Goal: Task Accomplishment & Management: Use online tool/utility

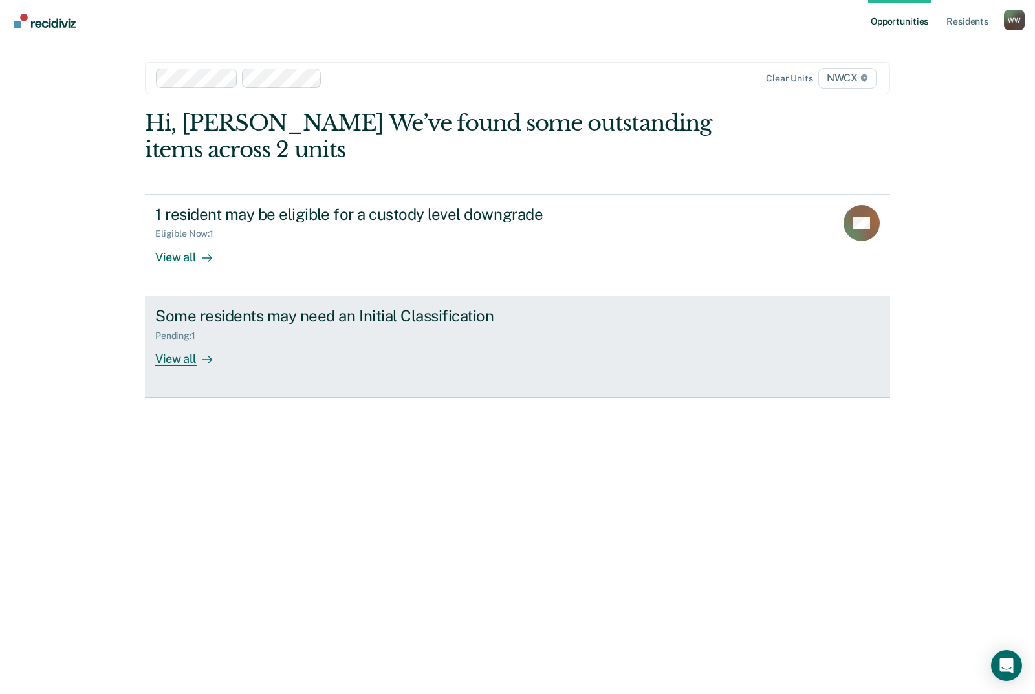
click at [169, 348] on div "View all" at bounding box center [191, 353] width 72 height 25
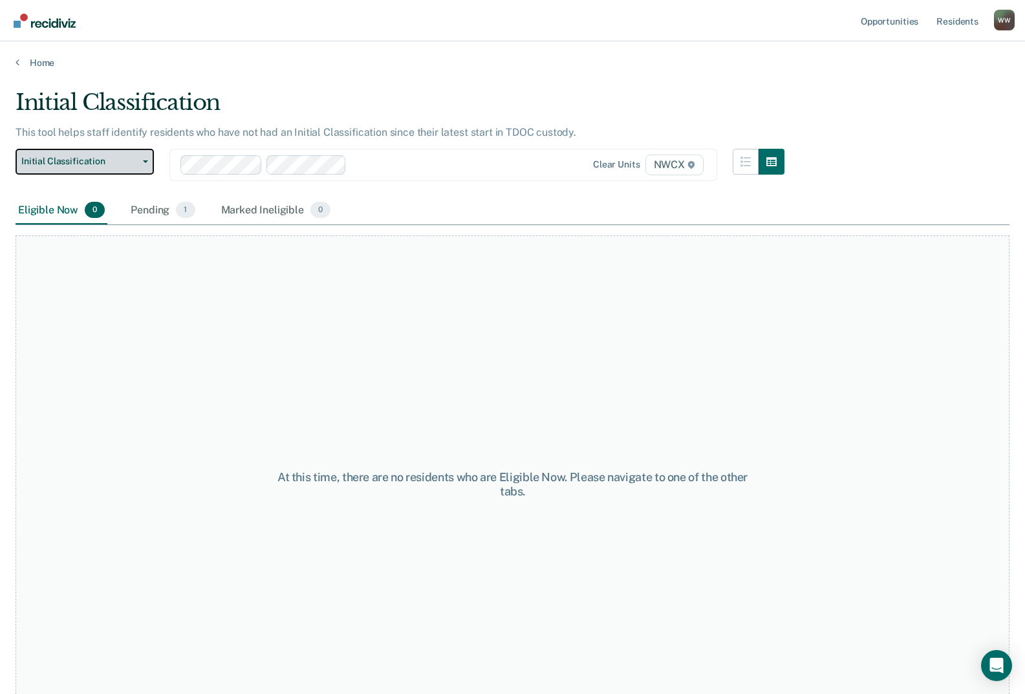
click at [134, 173] on button "Initial Classification" at bounding box center [85, 162] width 138 height 26
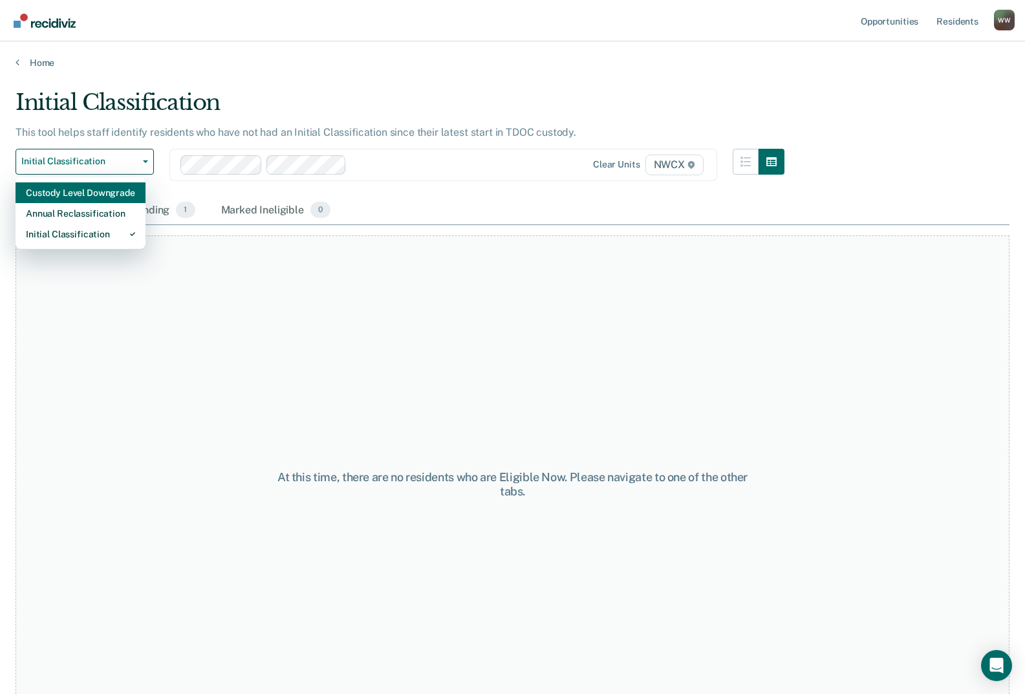
click at [92, 202] on div "Custody Level Downgrade" at bounding box center [80, 192] width 109 height 21
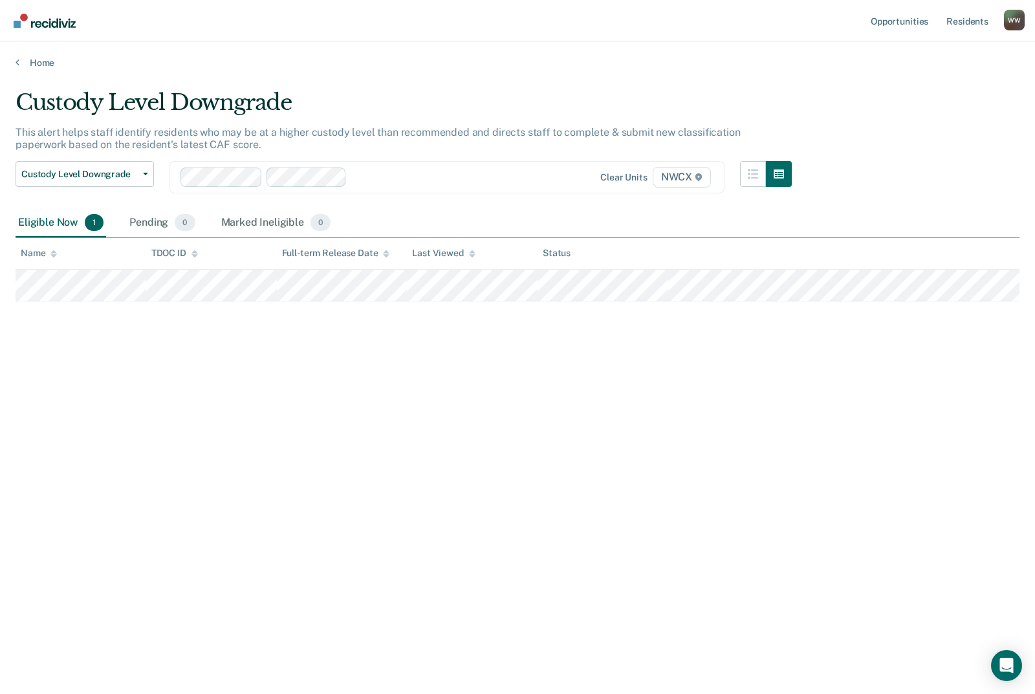
click at [376, 356] on div "Custody Level Downgrade This alert helps staff identify residents who may be at…" at bounding box center [518, 343] width 1004 height 508
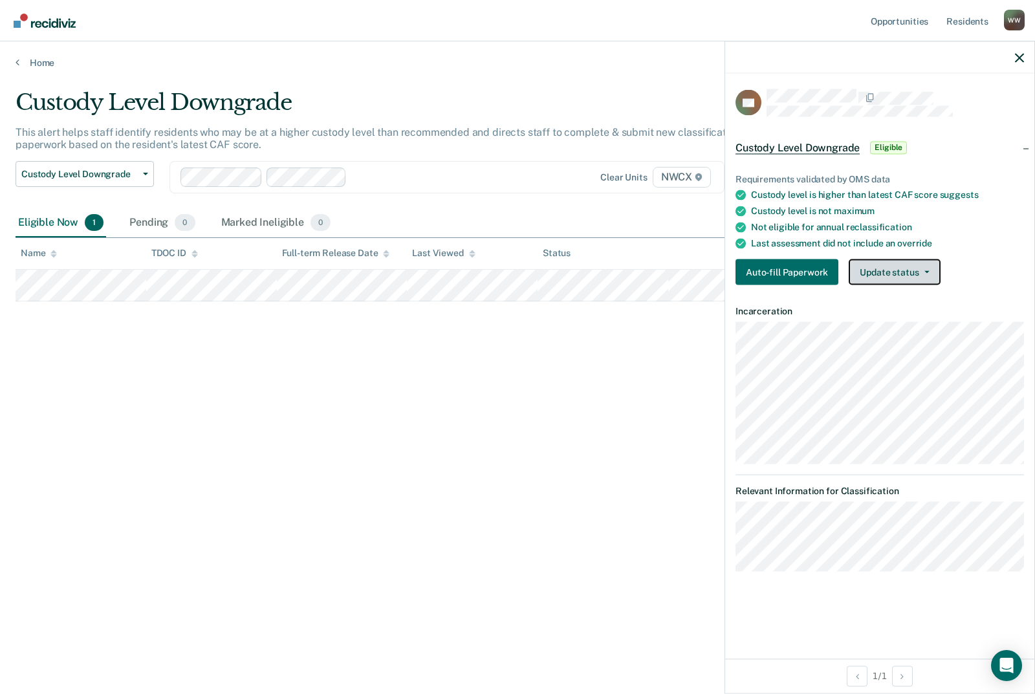
click at [515, 266] on button "Update status" at bounding box center [894, 272] width 91 height 26
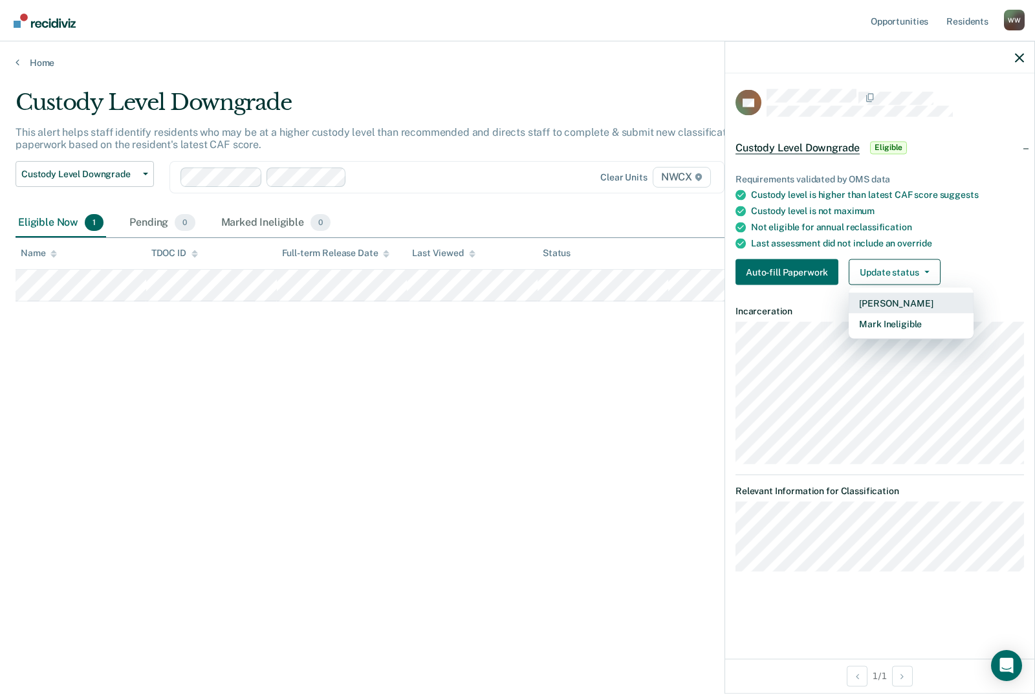
click at [515, 306] on button "[PERSON_NAME]" at bounding box center [911, 303] width 125 height 21
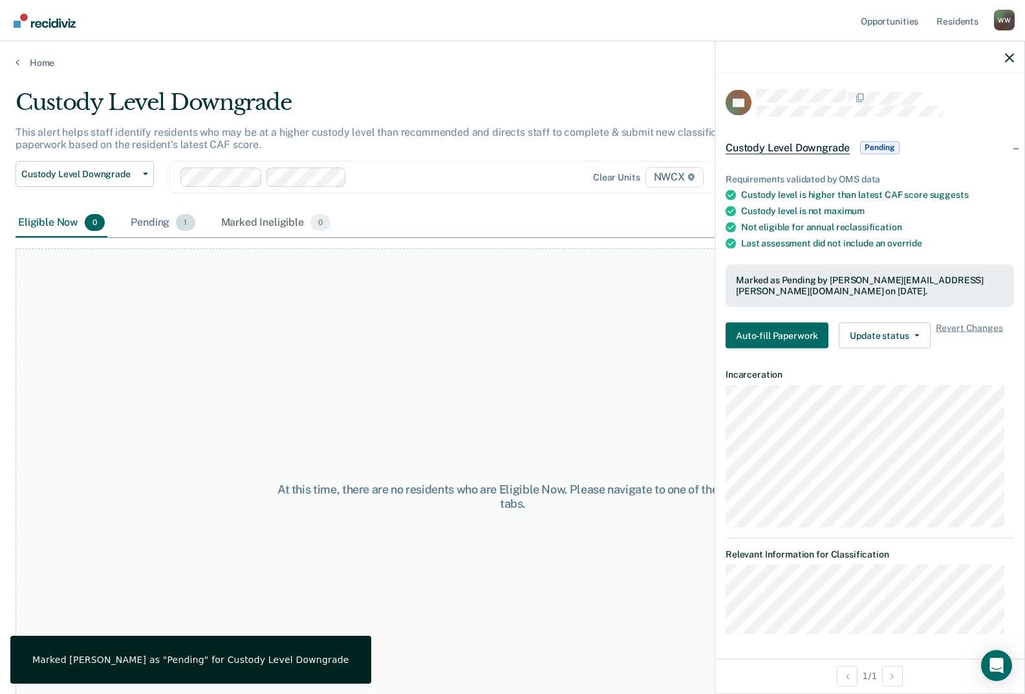
click at [149, 224] on div "Pending 1" at bounding box center [162, 223] width 69 height 28
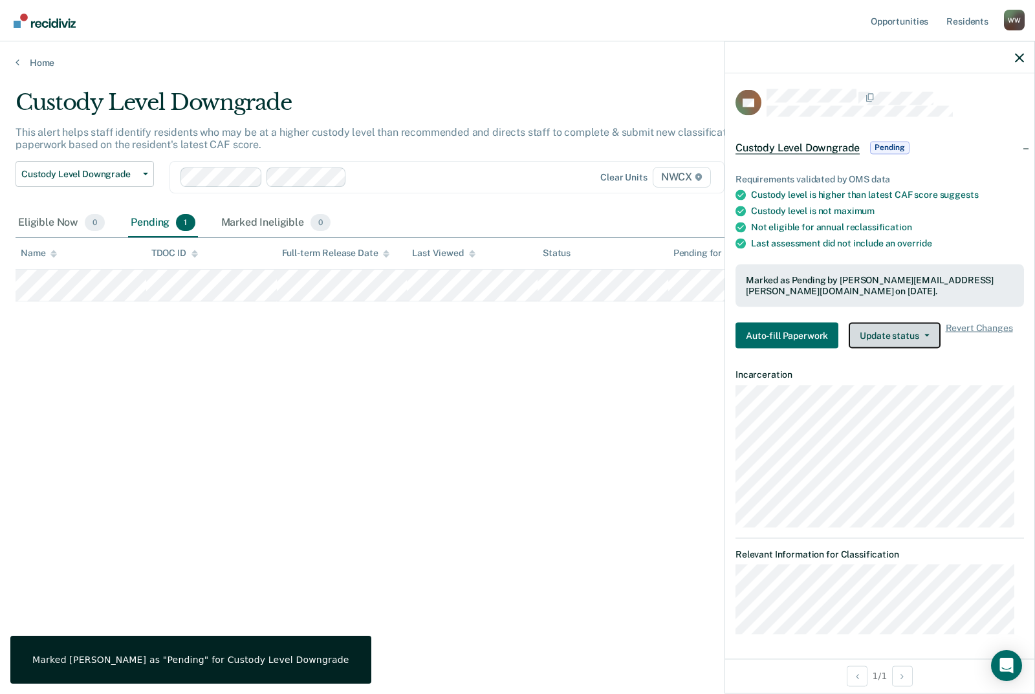
click at [515, 336] on button "Update status" at bounding box center [894, 335] width 91 height 26
click at [515, 351] on div "Requirements validated by OMS data Custody level is higher than latest CAF scor…" at bounding box center [879, 256] width 309 height 206
drag, startPoint x: 652, startPoint y: 382, endPoint x: 612, endPoint y: 411, distance: 49.5
click at [515, 382] on div "Custody Level Downgrade This alert helps staff identify residents who may be at…" at bounding box center [518, 343] width 1004 height 508
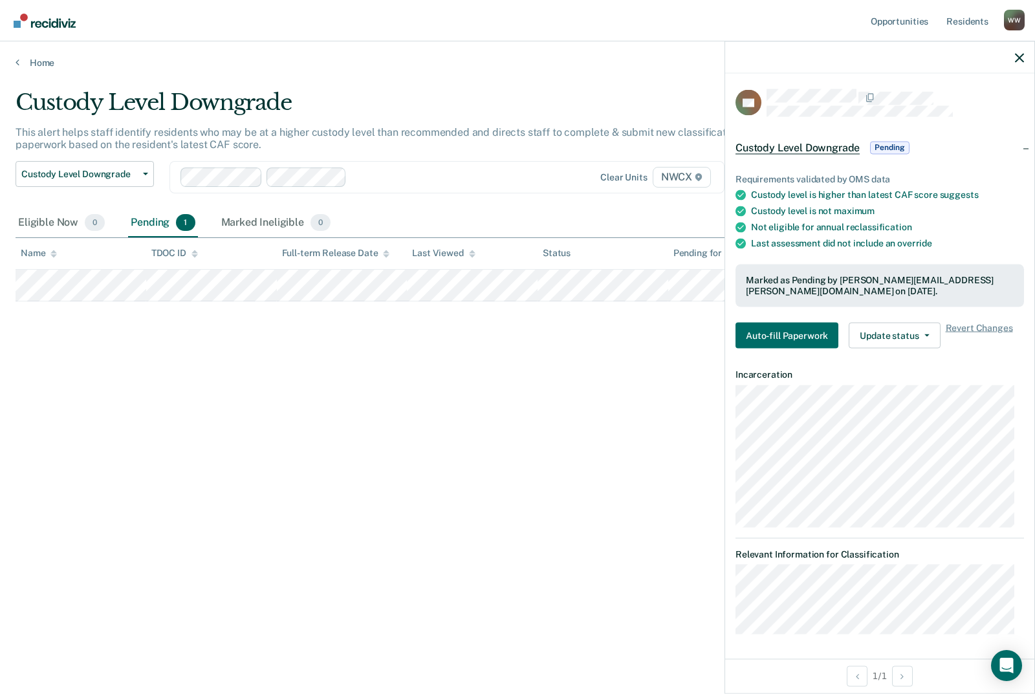
click at [474, 379] on div "Custody Level Downgrade This alert helps staff identify residents who may be at…" at bounding box center [518, 343] width 1004 height 508
click at [515, 58] on icon "button" at bounding box center [1019, 57] width 9 height 9
